Goal: Information Seeking & Learning: Learn about a topic

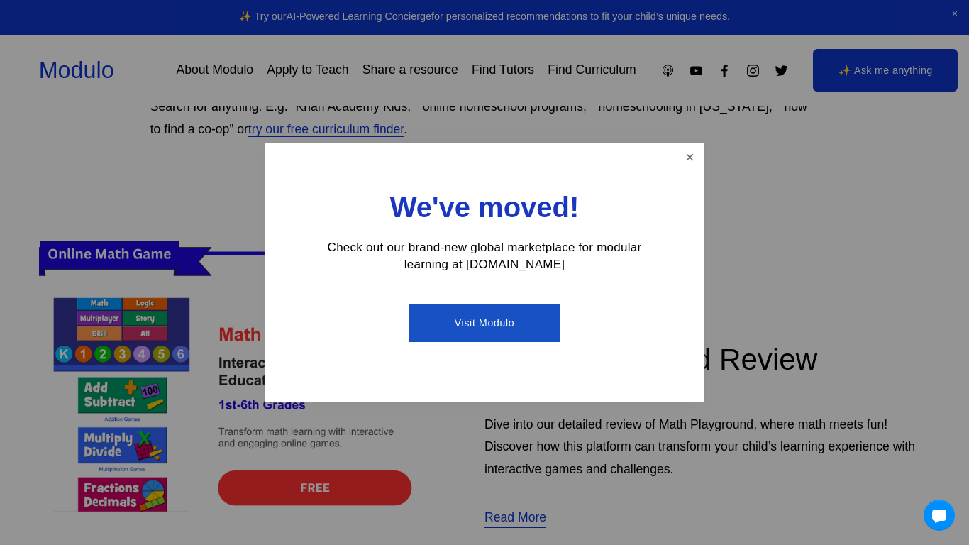
scroll to position [369, 0]
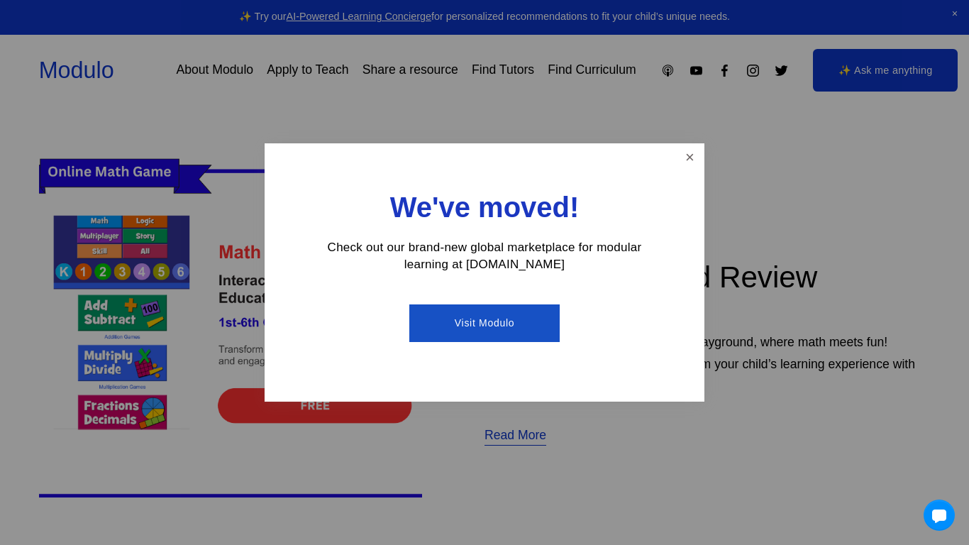
click at [673, 148] on div "We've moved! Check out our brand-new global marketplace for modular learning at…" at bounding box center [485, 272] width 440 height 259
click at [691, 153] on link "Close" at bounding box center [690, 157] width 25 height 25
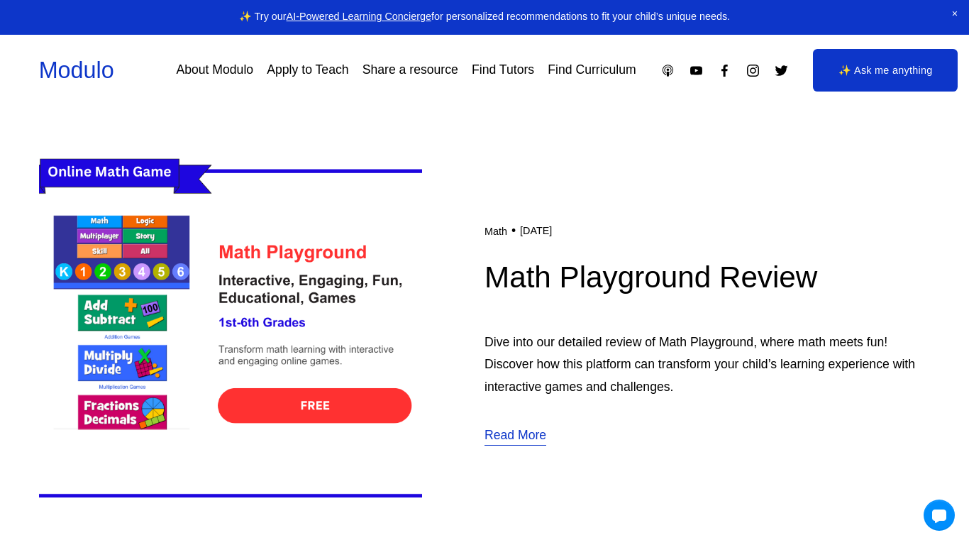
click at [160, 317] on img at bounding box center [230, 333] width 383 height 384
